Goal: Communication & Community: Answer question/provide support

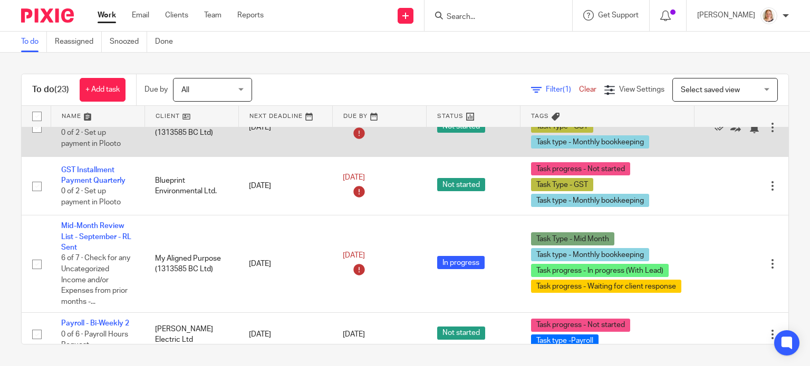
scroll to position [1369, 0]
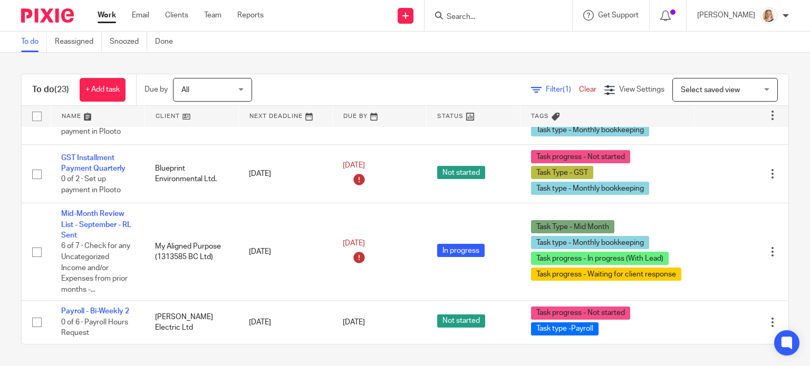
click at [140, 21] on div "Work Email Clients Team Reports Work Email Clients Team Reports Settings" at bounding box center [183, 15] width 192 height 31
click at [140, 20] on link "Email" at bounding box center [140, 15] width 17 height 11
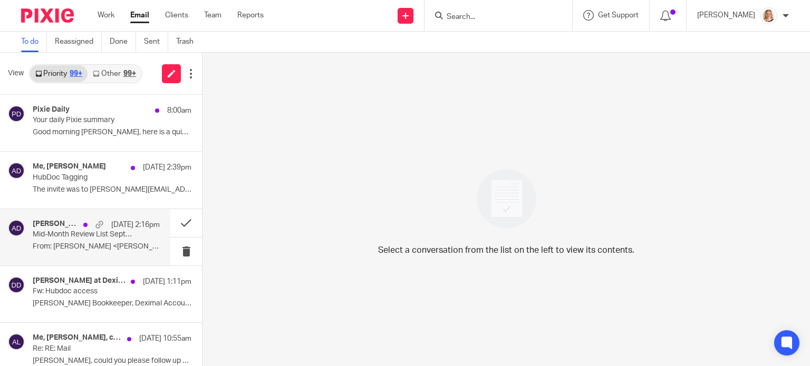
click at [107, 244] on p "From: Shaun Bergen <shaun@tgschulz.ca>..." at bounding box center [96, 247] width 127 height 9
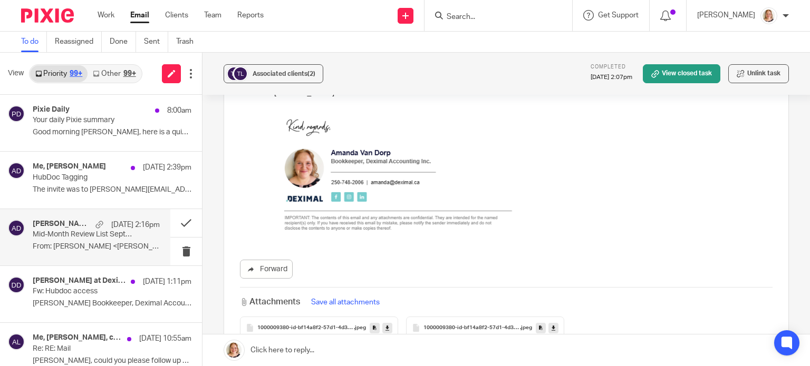
scroll to position [1966, 0]
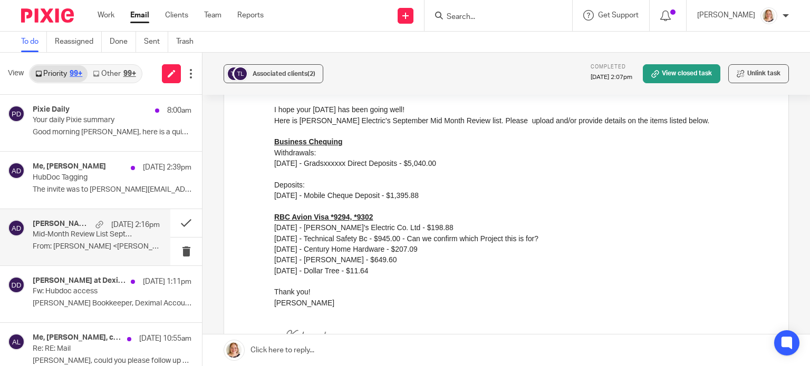
click at [525, 6] on div at bounding box center [498, 15] width 148 height 31
click at [464, 16] on input "Search" at bounding box center [493, 17] width 95 height 9
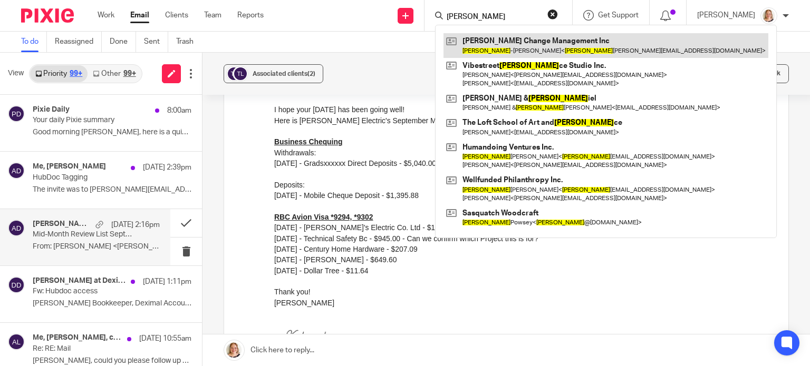
type input "dawn"
click at [500, 51] on link at bounding box center [605, 45] width 325 height 24
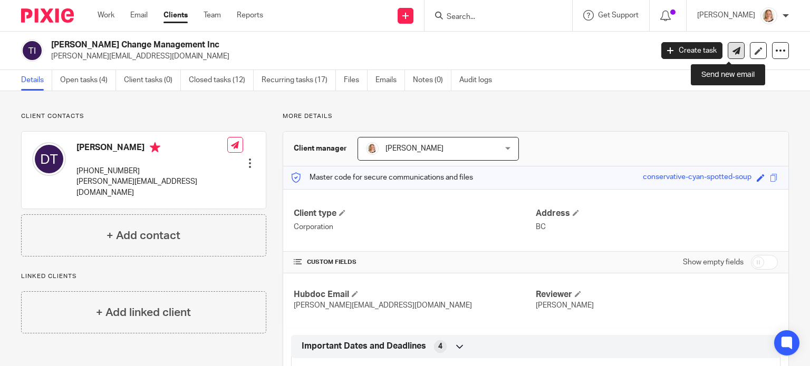
click at [732, 52] on icon at bounding box center [736, 51] width 8 height 8
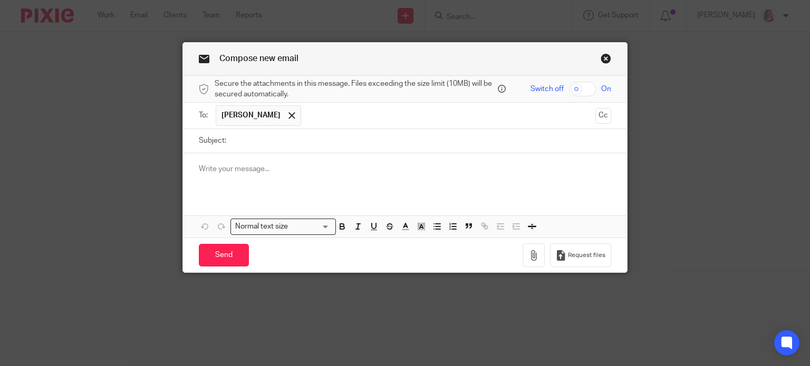
click at [241, 143] on input "Subject:" at bounding box center [421, 141] width 380 height 24
click at [301, 140] on input "QBO Bank Feed Recoonect" at bounding box center [421, 141] width 380 height 24
type input "QBO Bank Feed Reconnect"
click at [325, 173] on p at bounding box center [405, 169] width 413 height 11
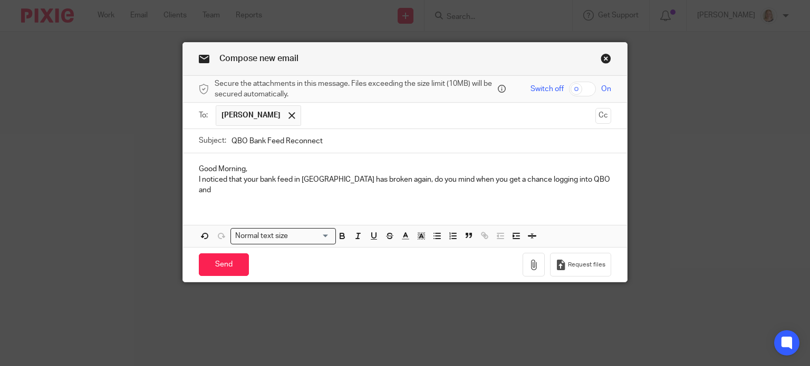
click at [568, 180] on p "I noticed that your bank feed in QBO has broken again, do you mind when you get…" at bounding box center [405, 186] width 413 height 22
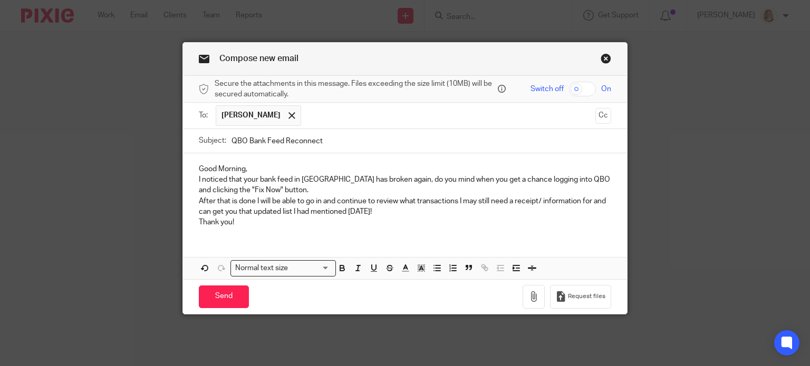
click at [192, 225] on div "Good Morning, I noticed that your bank feed in QBO has broken again, do you min…" at bounding box center [405, 194] width 444 height 83
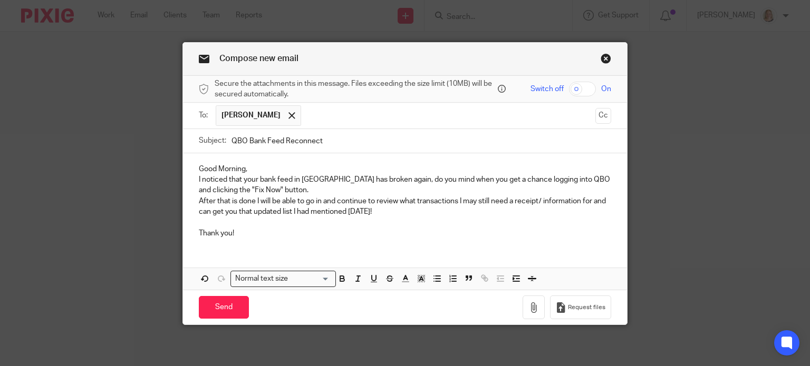
click at [199, 198] on p "After that is done I will be able to go in and continue to review what transact…" at bounding box center [405, 207] width 413 height 22
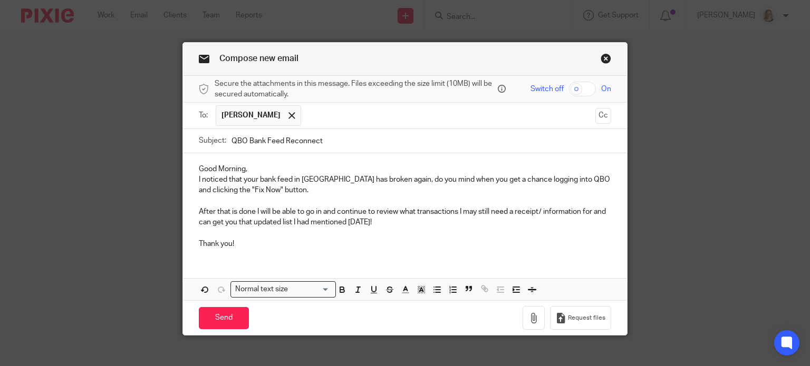
click at [190, 176] on div "Good Morning, I noticed that your bank feed in QBO has broken again, do you min…" at bounding box center [405, 205] width 444 height 104
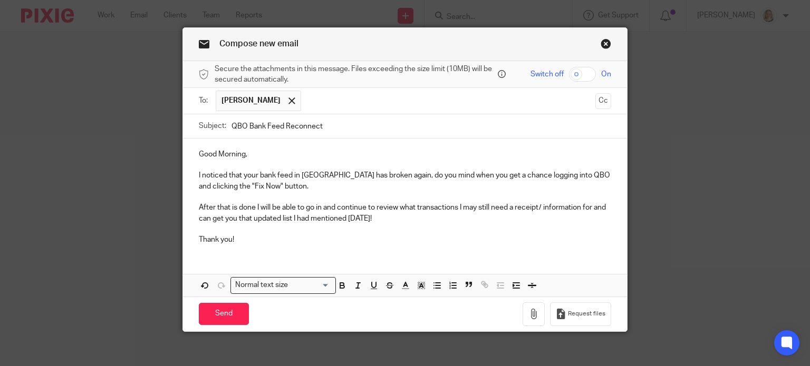
scroll to position [21, 0]
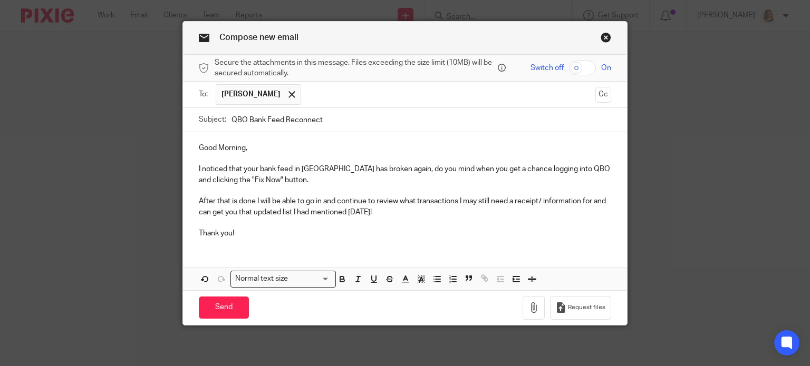
click at [230, 246] on div "Good Morning, I noticed that your bank feed in QBO has broken again, do you min…" at bounding box center [405, 189] width 444 height 114
click at [223, 255] on div "Good Morning, I noticed that your bank feed in QBO has broken again, do you min…" at bounding box center [405, 211] width 444 height 158
click at [248, 243] on div "Good Morning, I noticed that your bank feed in QBO has broken again, do you min…" at bounding box center [405, 189] width 444 height 114
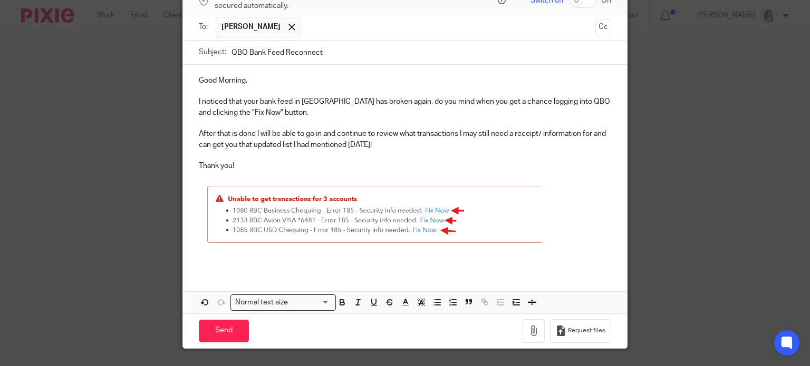
scroll to position [112, 0]
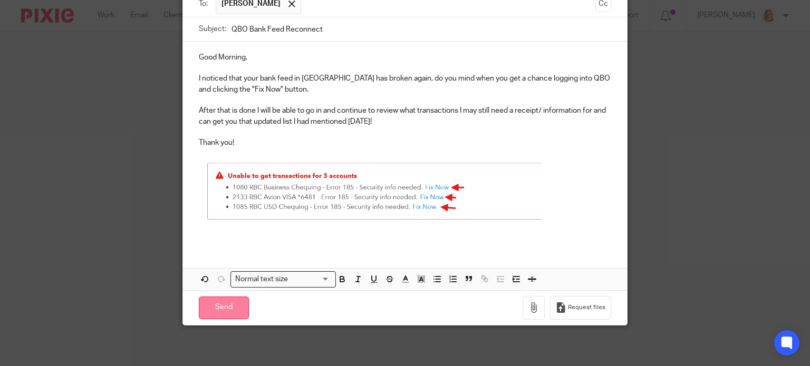
click at [215, 312] on input "Send" at bounding box center [224, 308] width 50 height 23
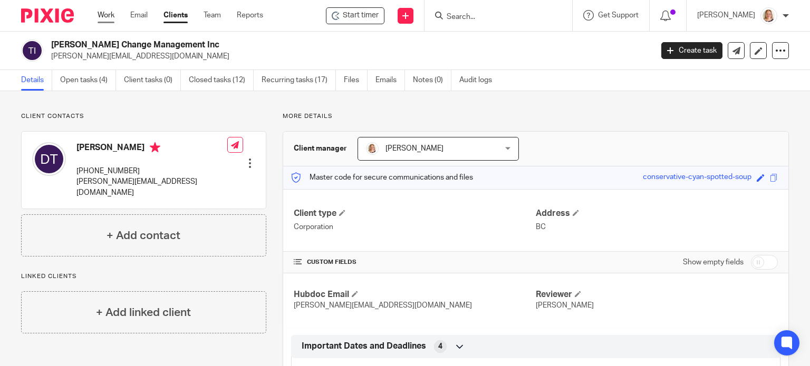
click at [107, 18] on link "Work" at bounding box center [106, 15] width 17 height 11
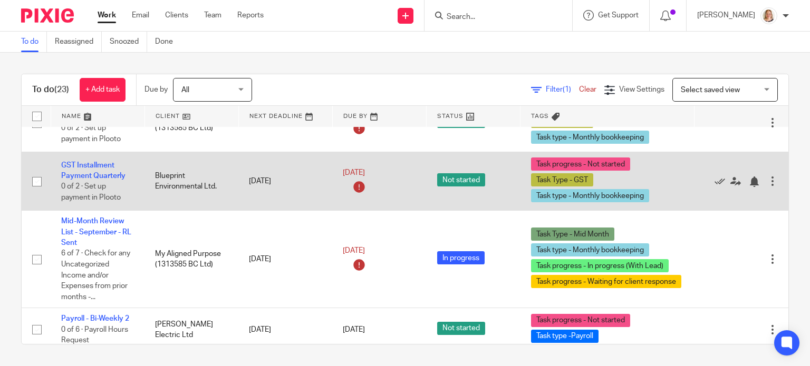
scroll to position [1369, 0]
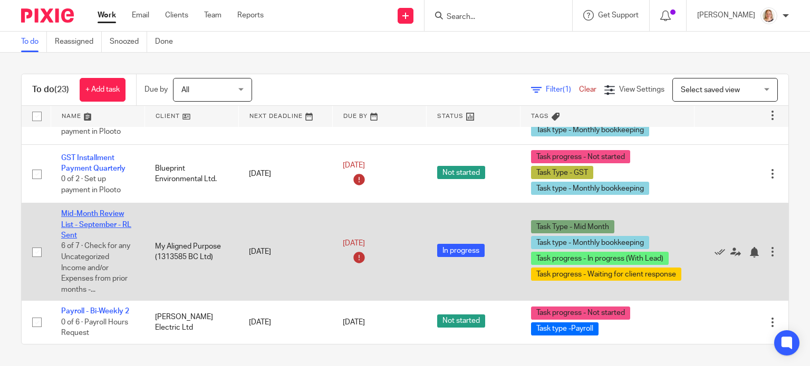
click at [107, 210] on link "Mid-Month Review List - September - RL Sent" at bounding box center [96, 224] width 70 height 29
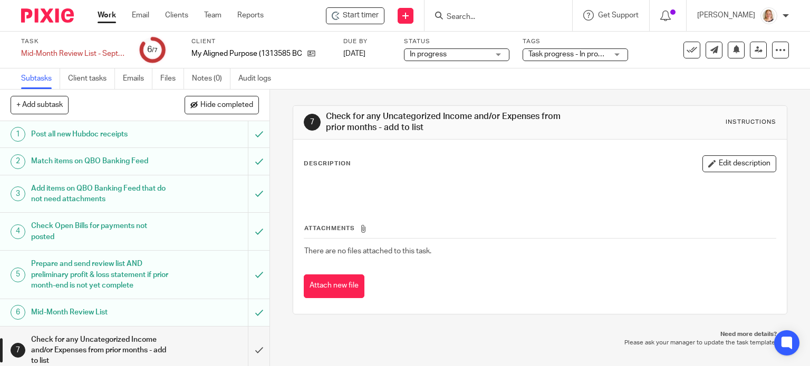
click at [102, 20] on link "Work" at bounding box center [107, 15] width 18 height 11
